Goal: Navigation & Orientation: Find specific page/section

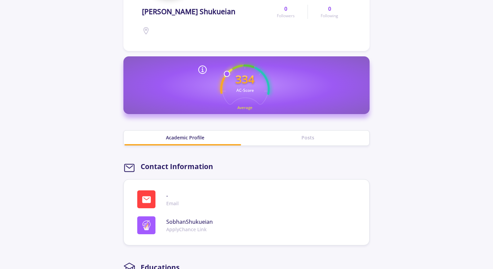
scroll to position [131, 0]
click at [320, 135] on div "Posts" at bounding box center [308, 137] width 123 height 7
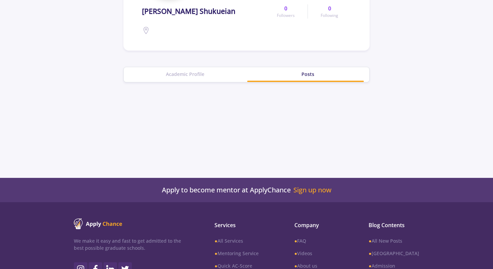
click at [196, 76] on div "Academic Profile" at bounding box center [185, 73] width 123 height 7
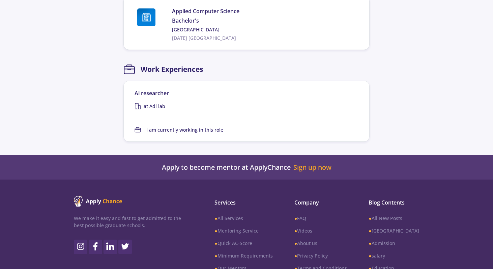
scroll to position [474, 0]
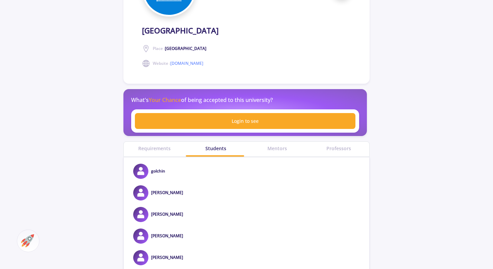
scroll to position [146, 0]
